Goal: Information Seeking & Learning: Learn about a topic

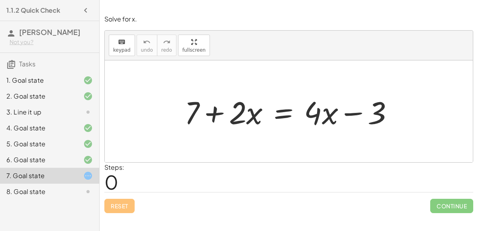
click at [25, 195] on div "8. Goal state" at bounding box center [38, 192] width 64 height 10
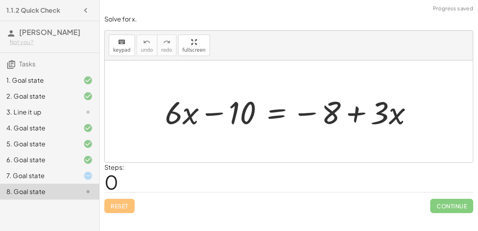
click at [39, 181] on div "7. Goal state" at bounding box center [49, 176] width 99 height 16
